Goal: Contribute content: Contribute content

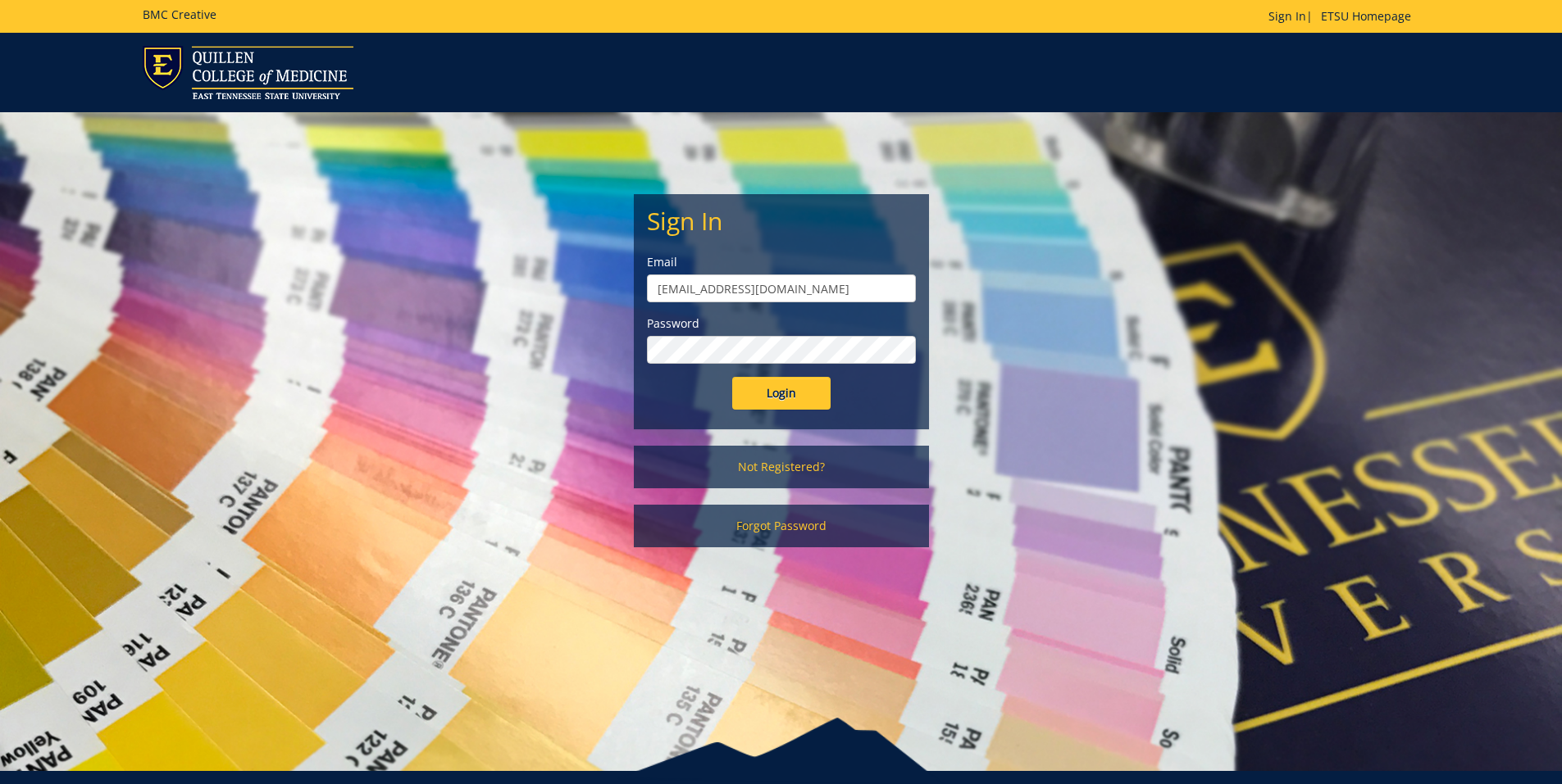
click at [732, 377] on input "Login" at bounding box center [781, 392] width 98 height 33
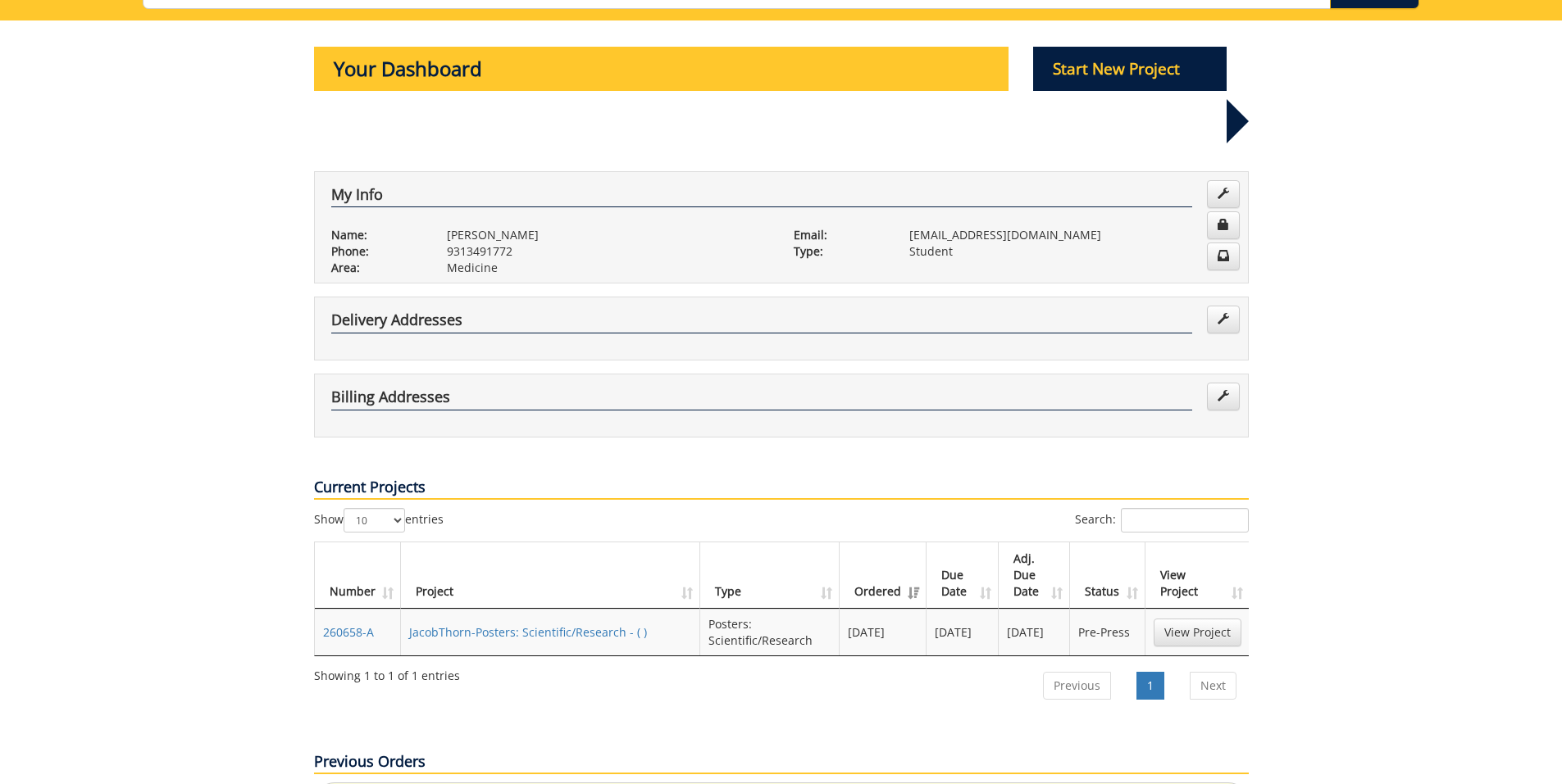
scroll to position [151, 0]
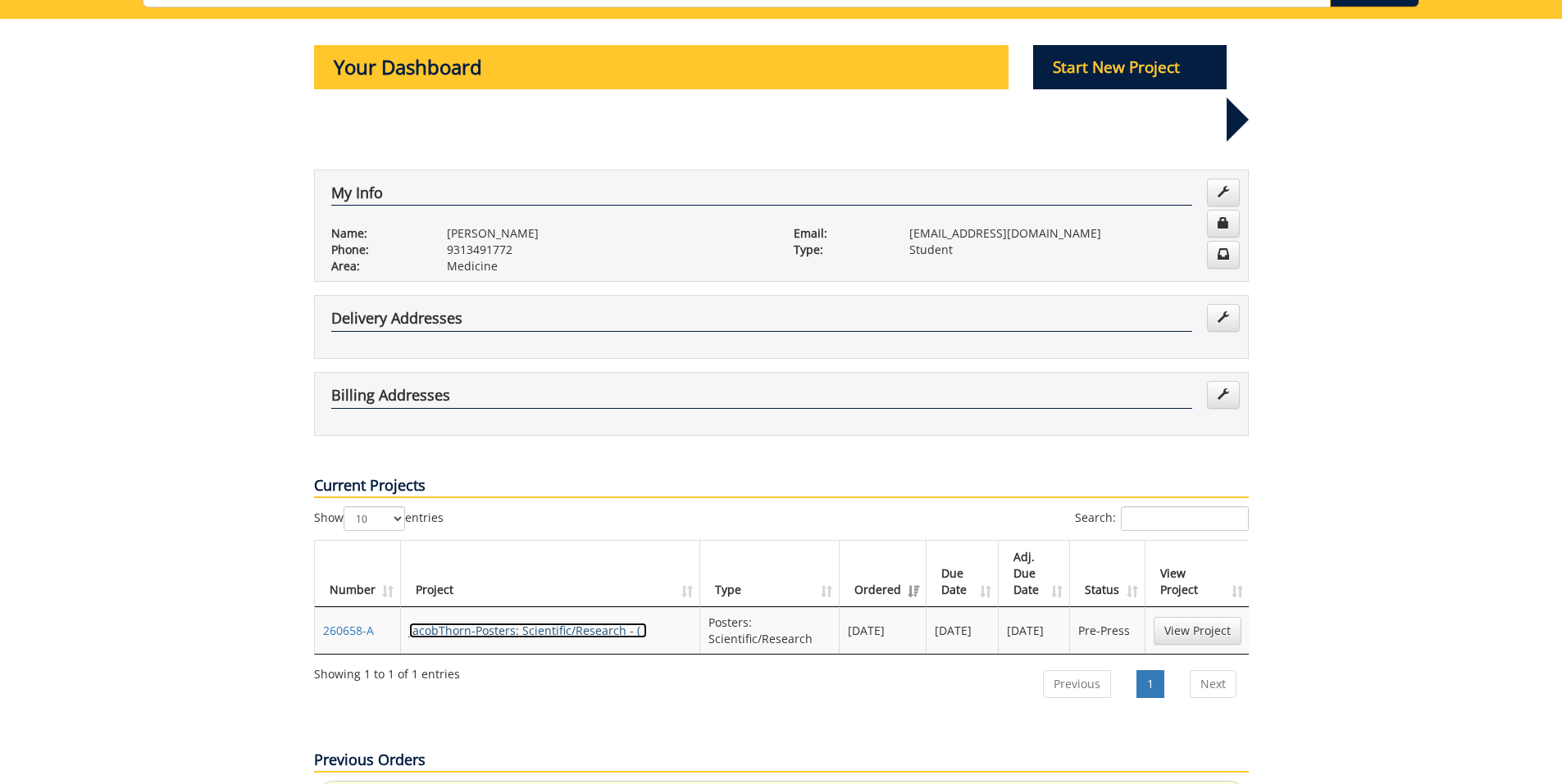
click at [627, 623] on link "JacobThorn-Posters: Scientific/Research - ( )" at bounding box center [528, 631] width 237 height 16
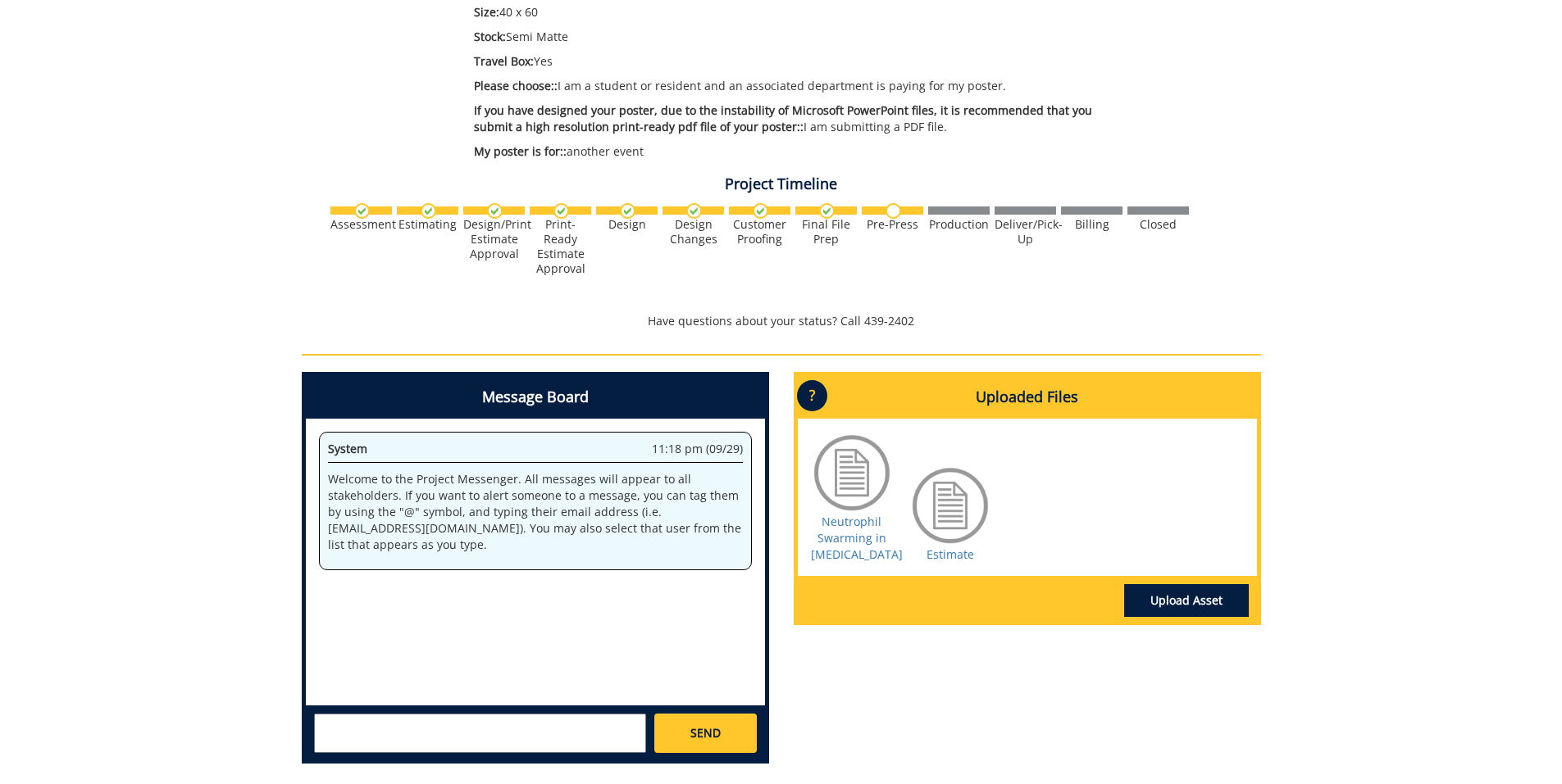
scroll to position [405, 0]
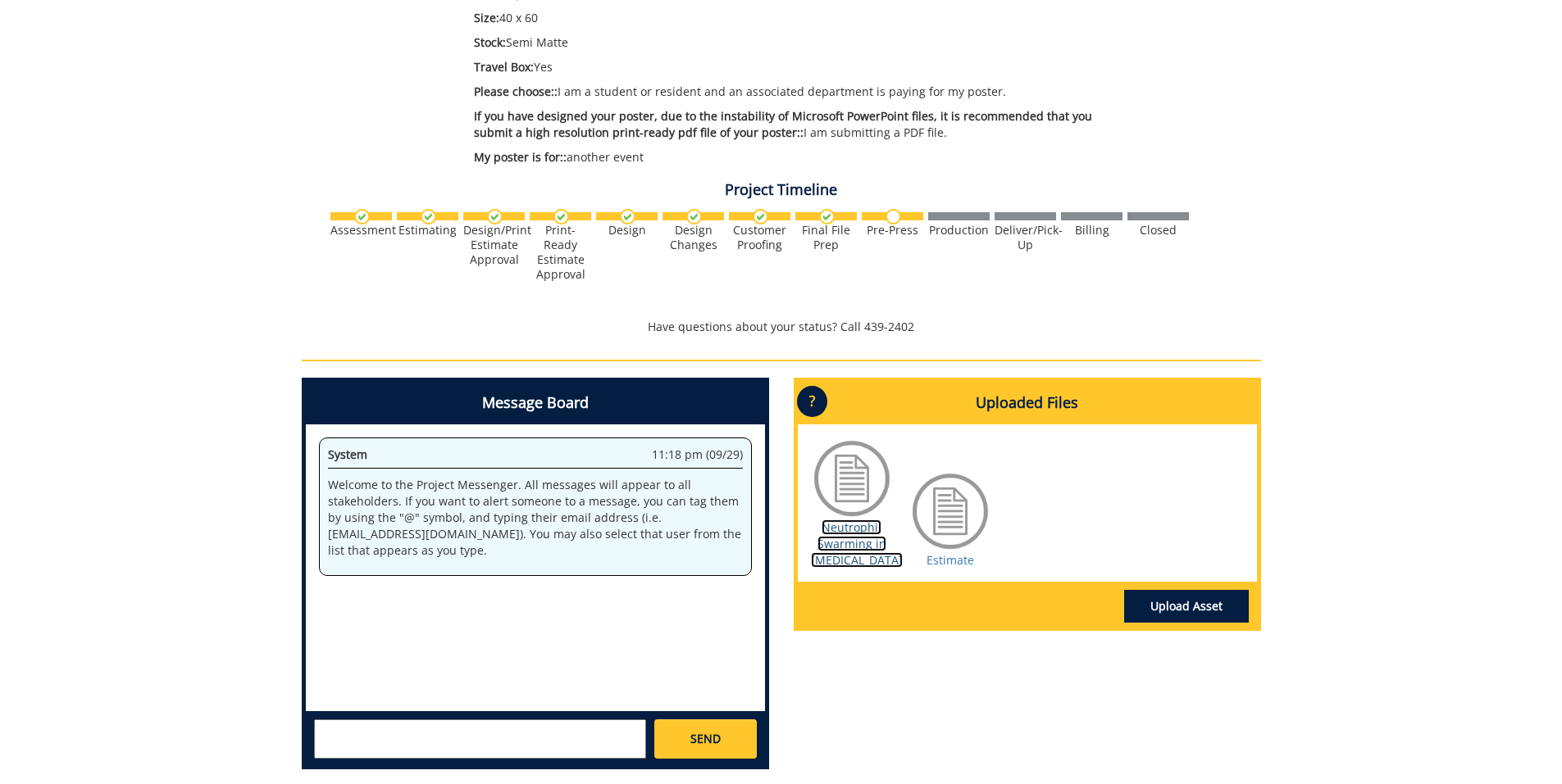
click at [855, 548] on link "Neutrophil Swarming in Diabetes" at bounding box center [857, 543] width 92 height 48
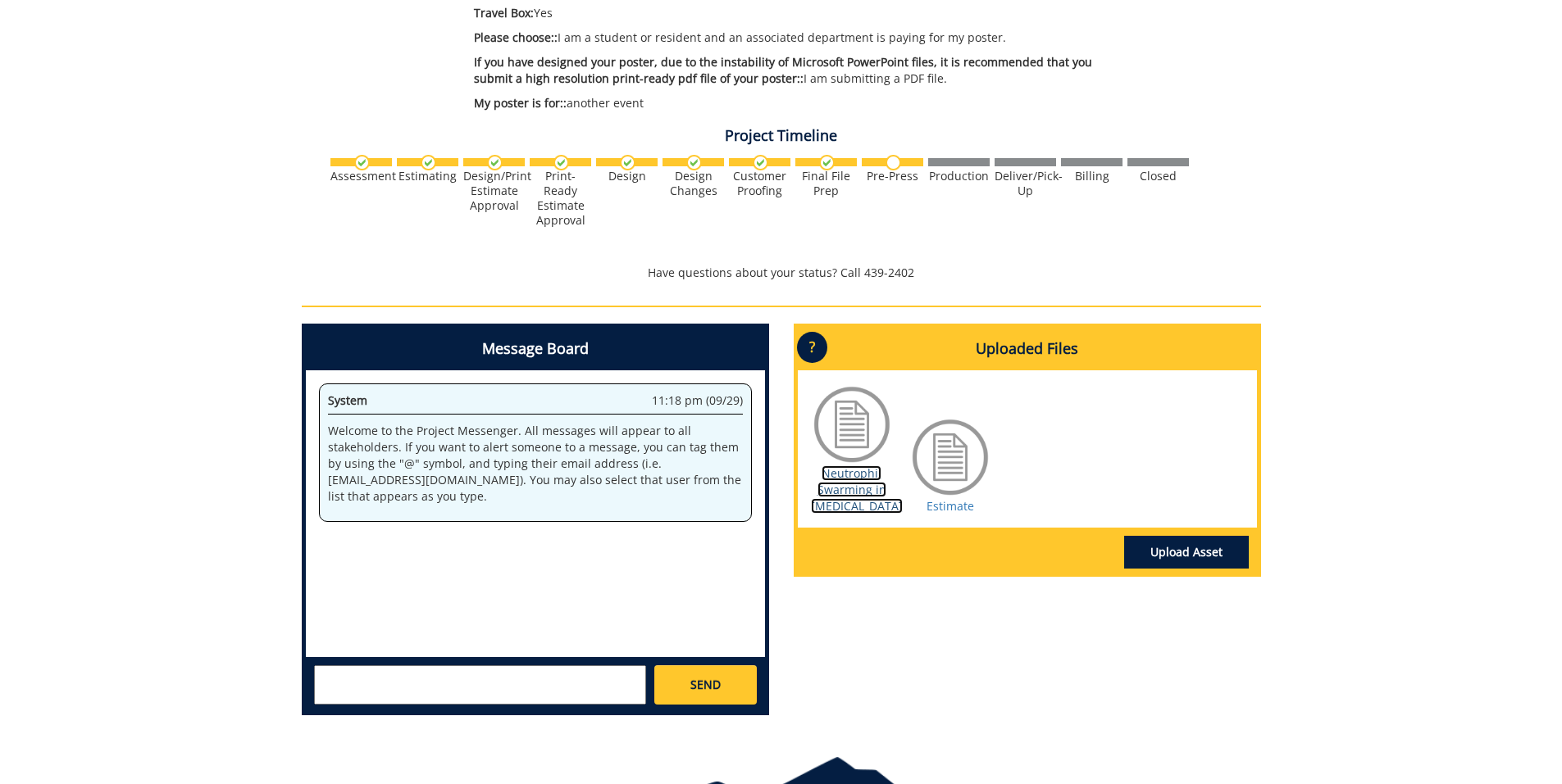
scroll to position [463, 0]
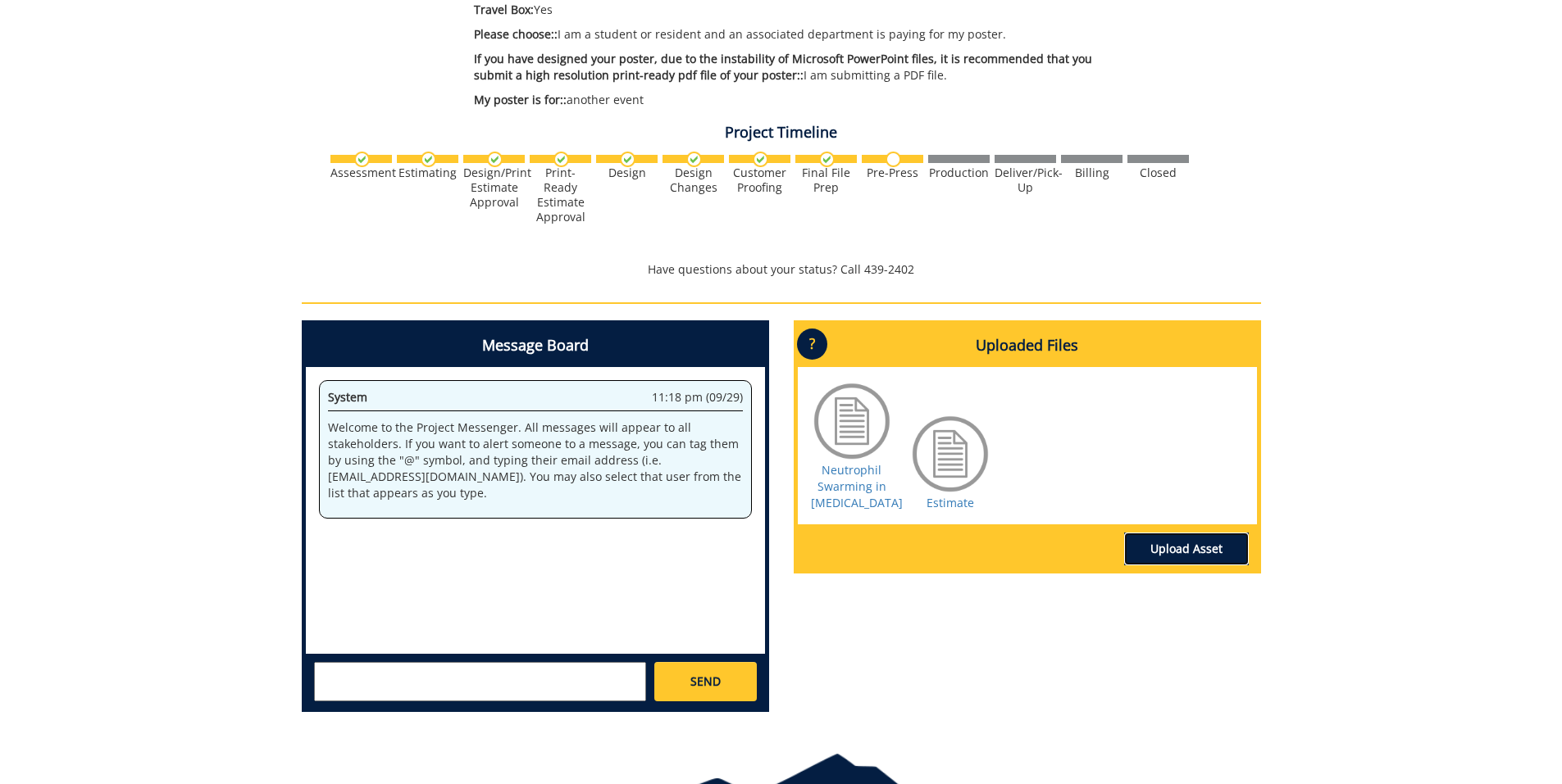
click at [1216, 535] on link "Upload Asset" at bounding box center [1186, 549] width 125 height 33
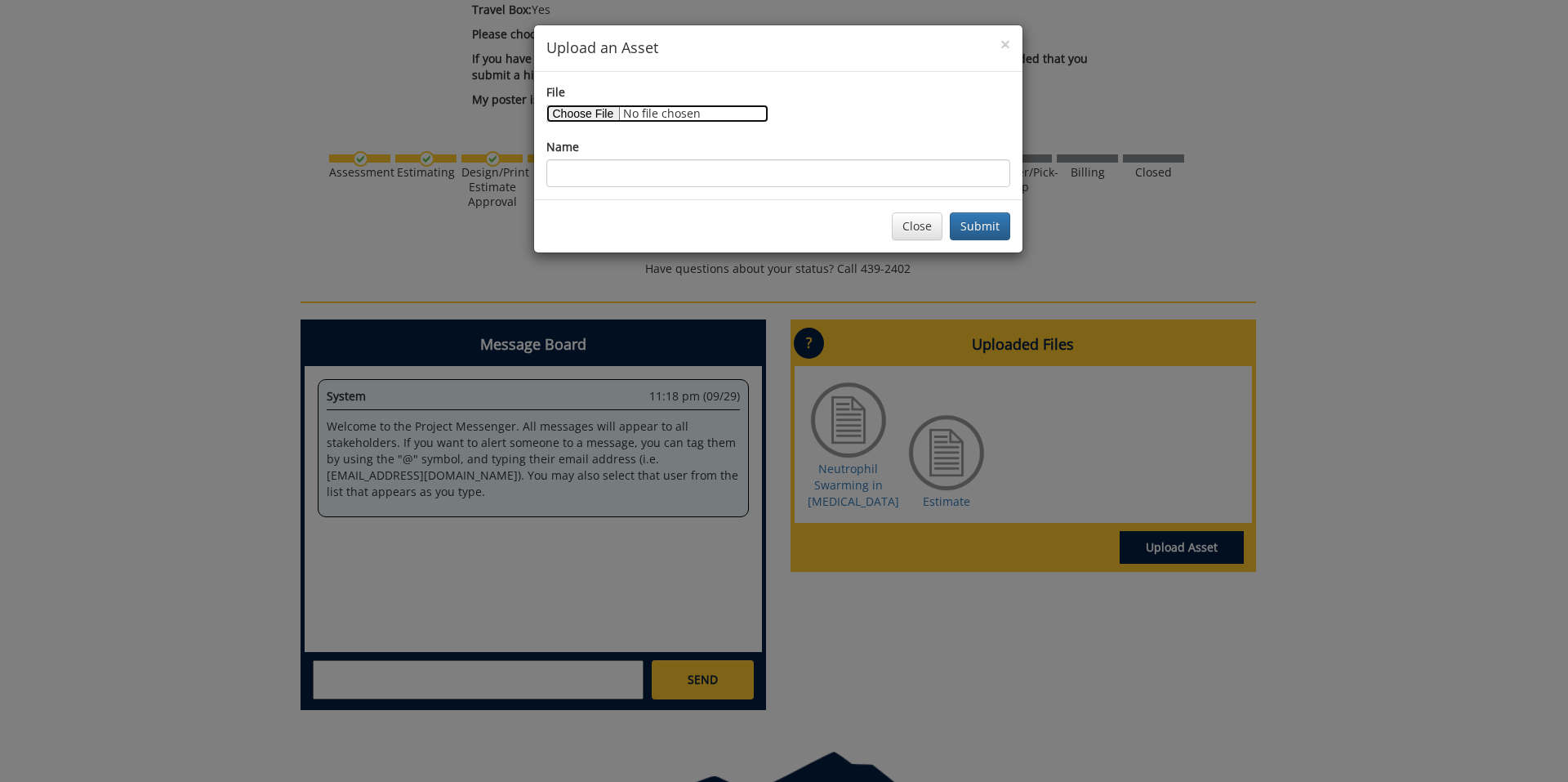
click at [609, 106] on input "File" at bounding box center [656, 113] width 222 height 18
type input "C:\fakepath\Updated QCoM Symposium Swarm_AH 2.pdf"
click at [803, 187] on div "File Name" at bounding box center [779, 135] width 489 height 127
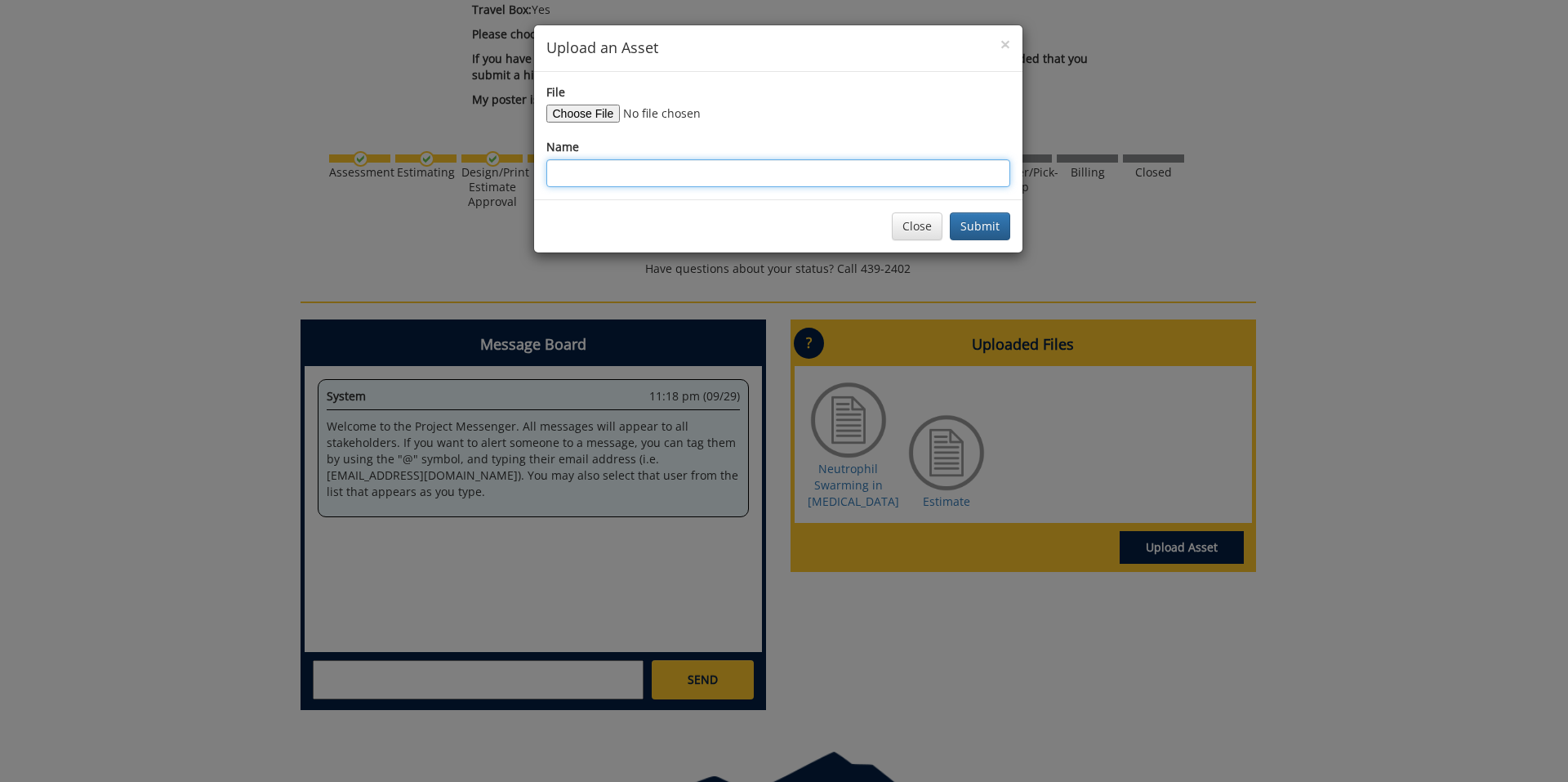
click at [793, 179] on input "Name" at bounding box center [778, 174] width 464 height 28
type input "U"
type input "Corrected Poster - Please Print"
click at [992, 228] on button "Submit" at bounding box center [980, 226] width 60 height 28
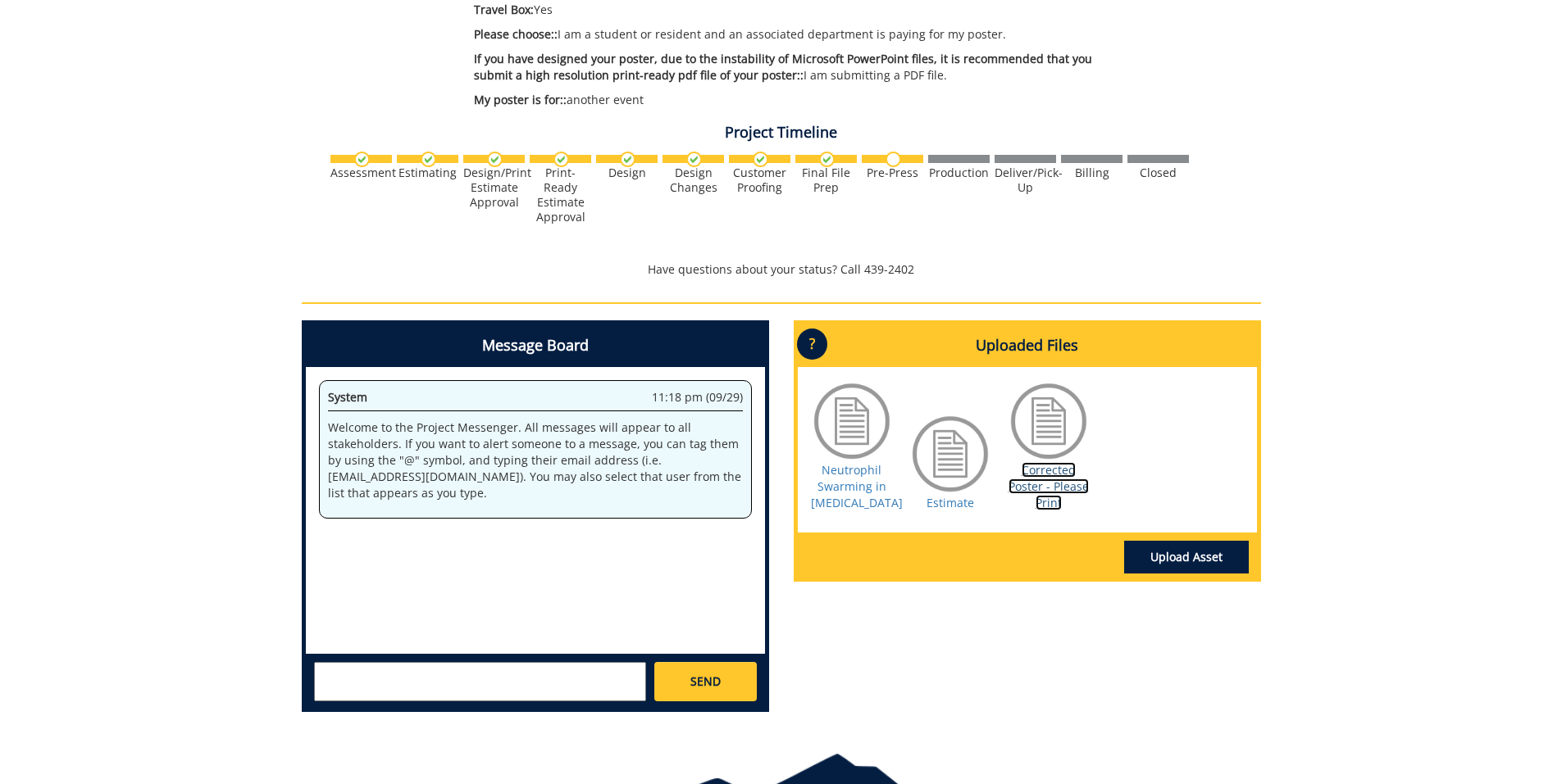
click at [1046, 480] on link "Corrected Poster - Please Print" at bounding box center [1048, 485] width 80 height 48
click at [1056, 487] on link "Corrected Poster - Please Print" at bounding box center [1048, 485] width 80 height 48
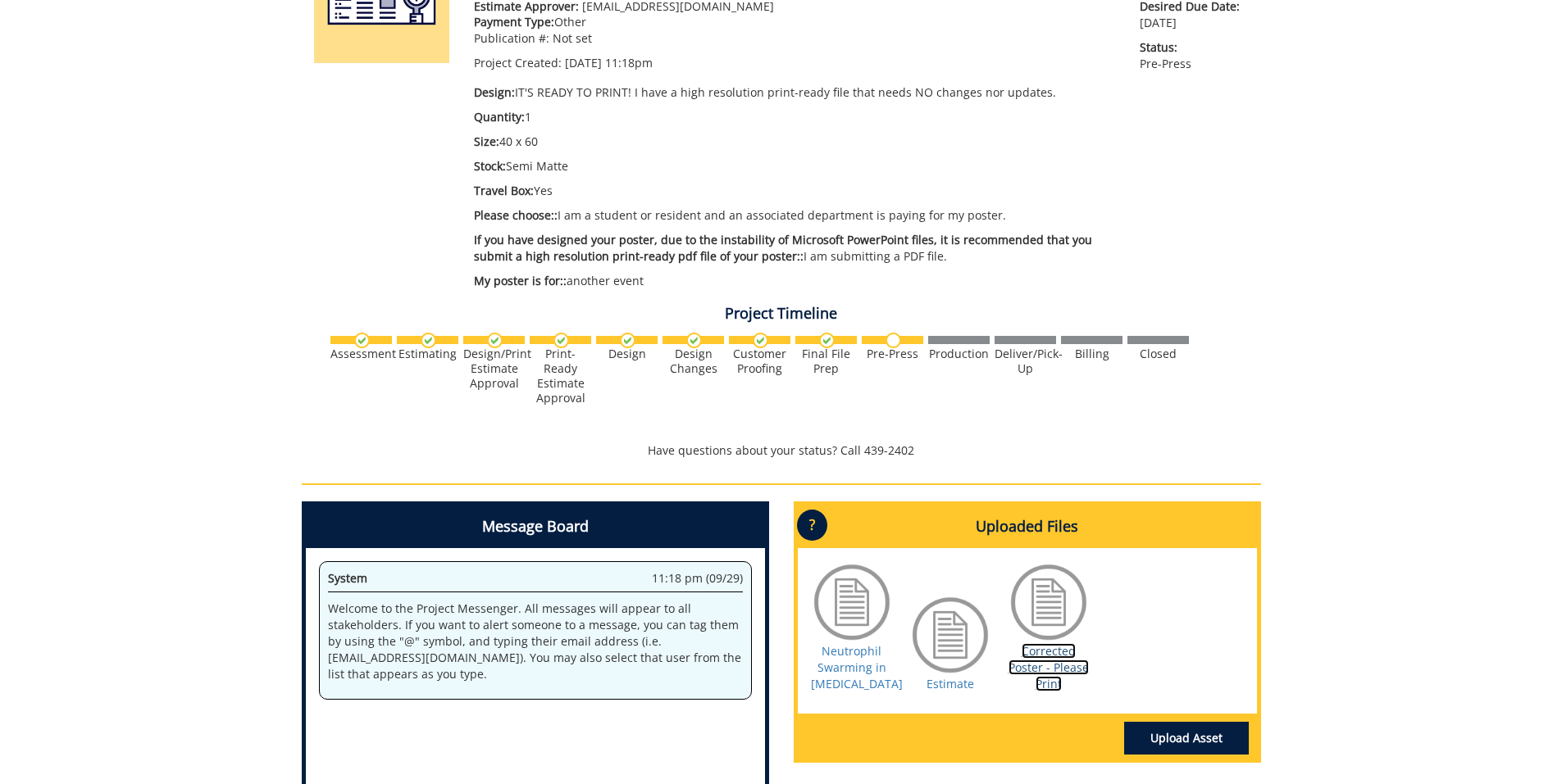
scroll to position [0, 0]
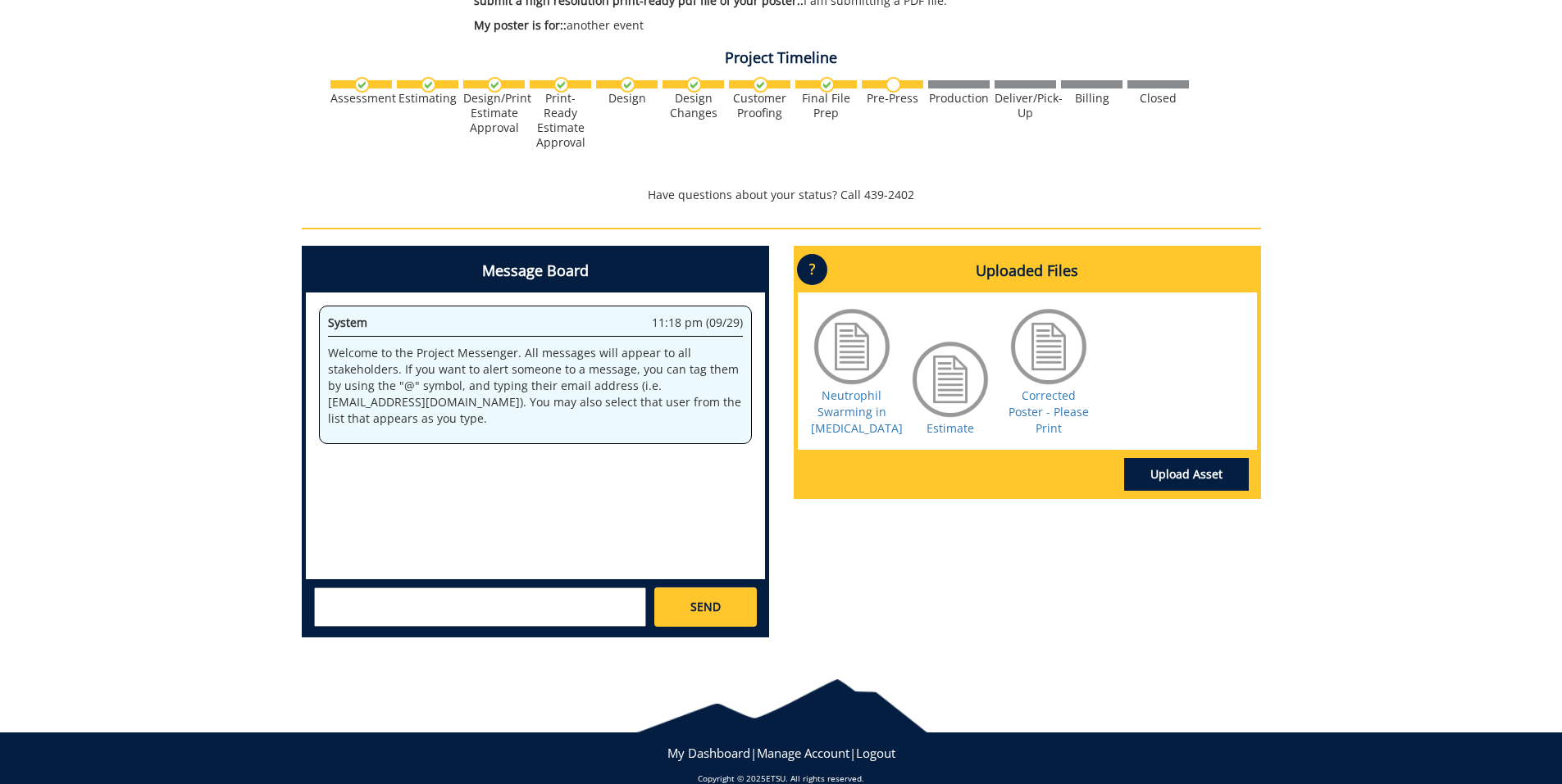
scroll to position [563, 0]
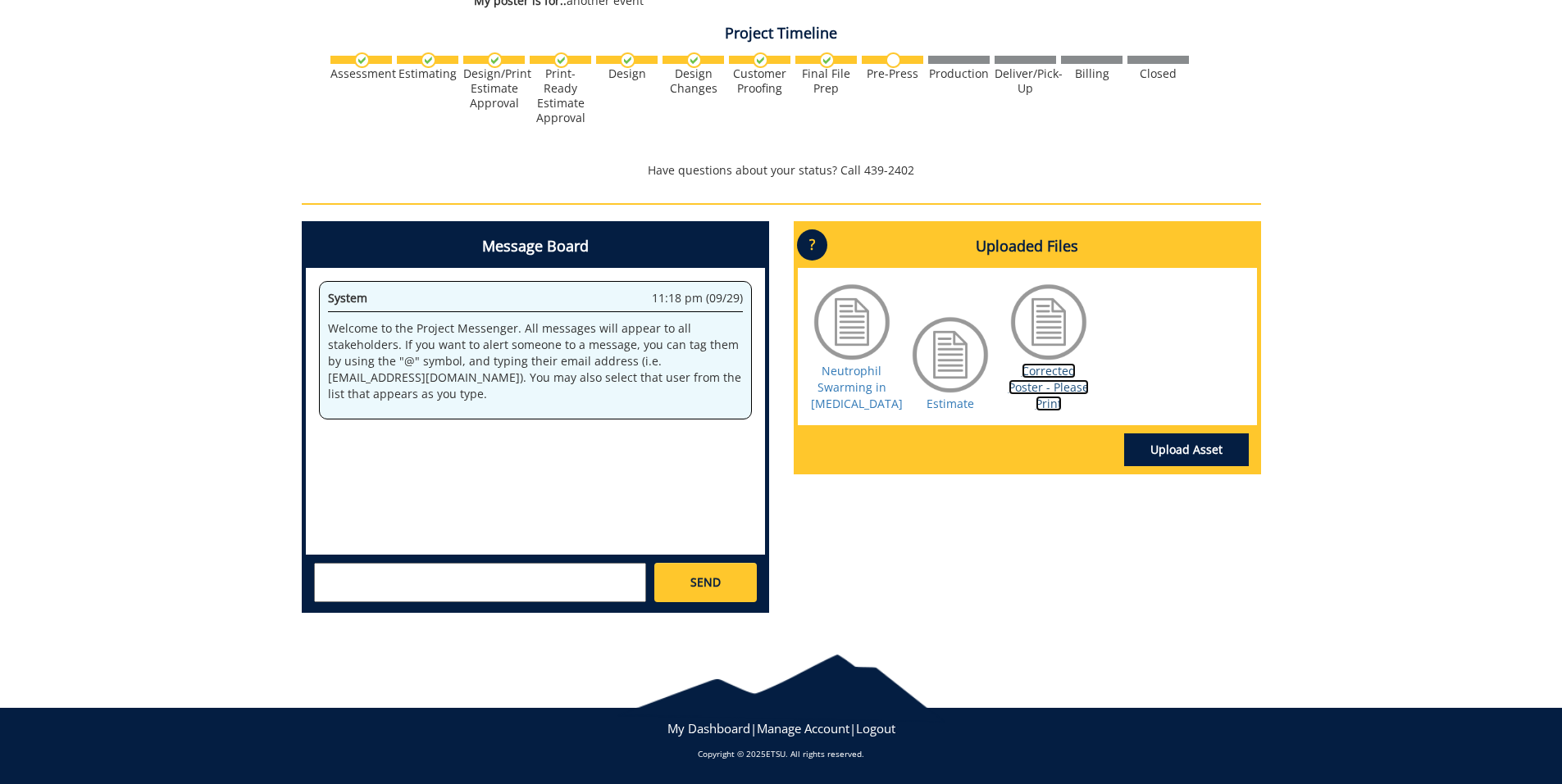
click at [1065, 375] on link "Corrected Poster - Please Print" at bounding box center [1048, 387] width 80 height 48
